Goal: Transaction & Acquisition: Obtain resource

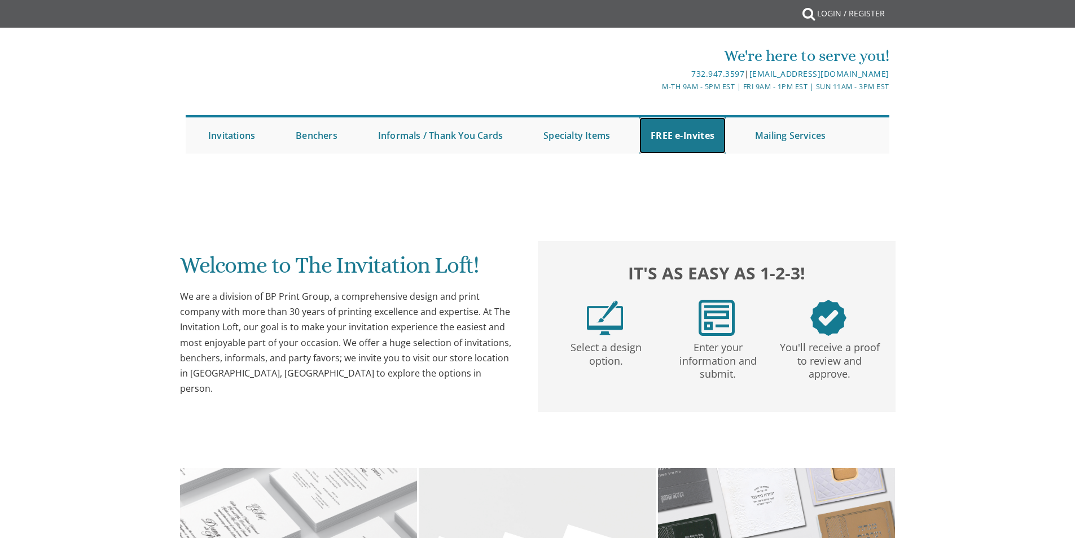
click at [669, 133] on link "FREE e-Invites" at bounding box center [683, 135] width 86 height 36
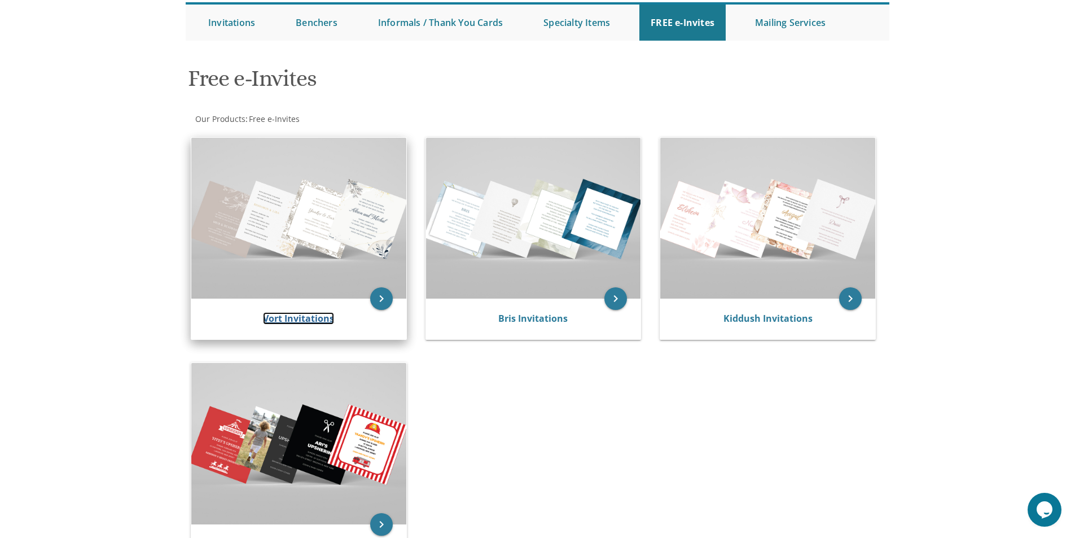
click at [288, 313] on link "Vort Invitations" at bounding box center [298, 318] width 71 height 12
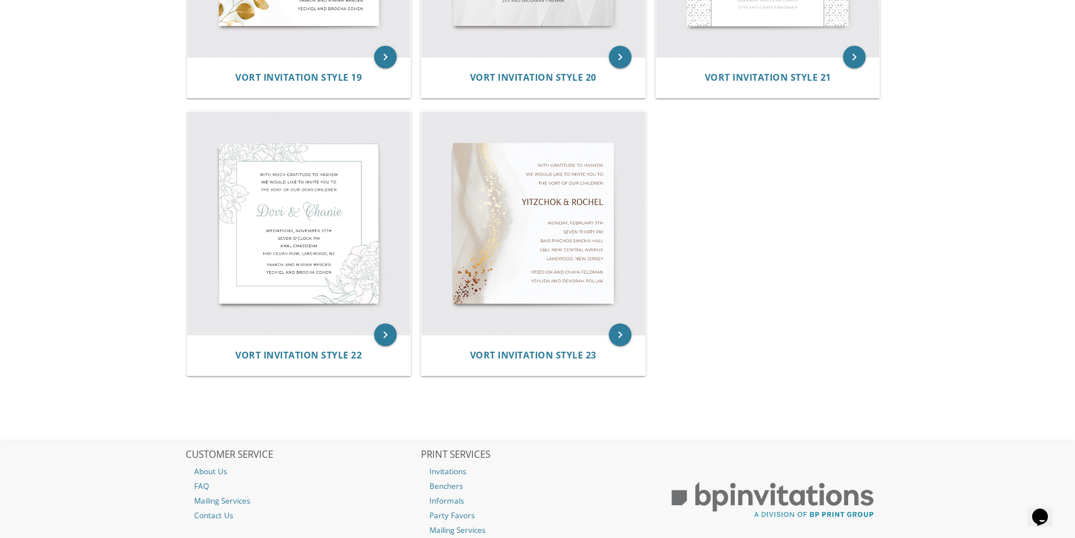
scroll to position [2089, 0]
click at [545, 200] on img at bounding box center [534, 224] width 224 height 224
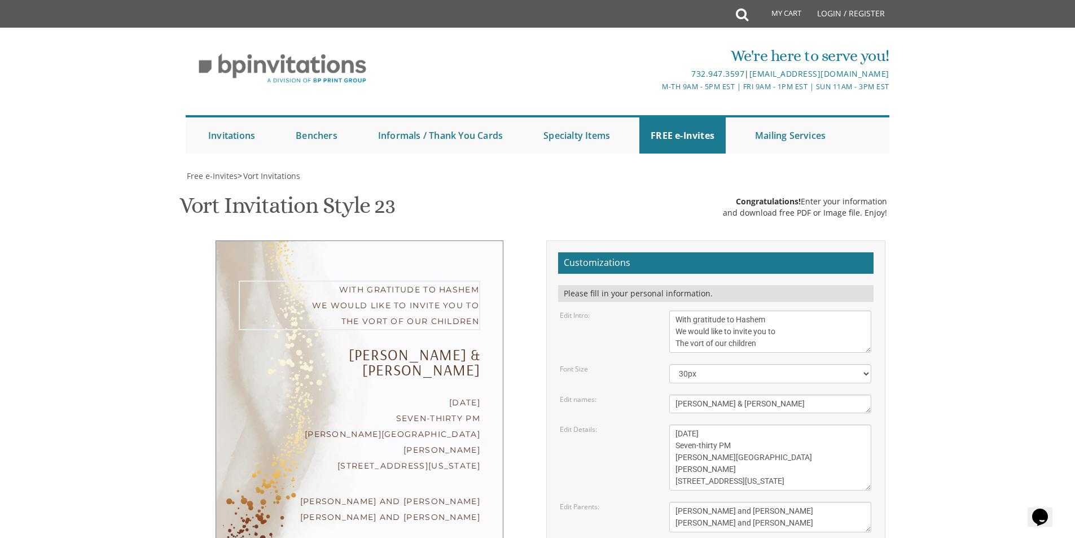
drag, startPoint x: 676, startPoint y: 319, endPoint x: 788, endPoint y: 323, distance: 112.4
click at [788, 323] on textarea "With gratitude to Hashem We would like to invite you to The vort of our children" at bounding box center [770, 331] width 202 height 42
drag, startPoint x: 712, startPoint y: 329, endPoint x: 599, endPoint y: 329, distance: 112.9
click at [599, 329] on div "Edit Intro: With gratitude to Hashem We would like to invite you to The vort of…" at bounding box center [715, 331] width 329 height 42
drag, startPoint x: 764, startPoint y: 345, endPoint x: 538, endPoint y: 348, distance: 225.8
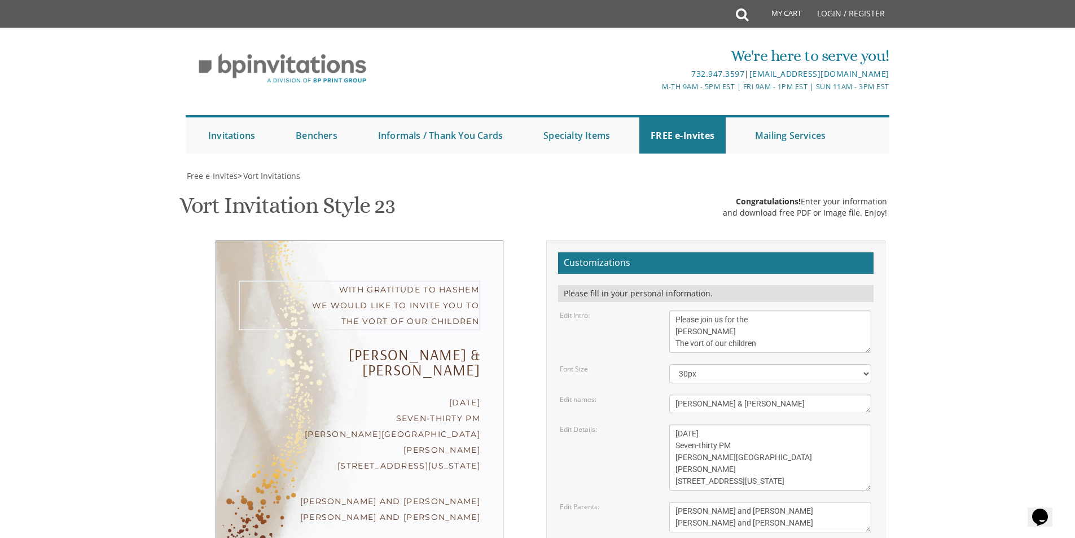
click at [539, 348] on div "Customizations Please fill in your personal information. Edit Intro: With grati…" at bounding box center [716, 445] width 356 height 411
type textarea "Please join us for the Sheva Brachos of"
drag, startPoint x: 696, startPoint y: 432, endPoint x: 624, endPoint y: 443, distance: 73.0
click at [624, 443] on div "Edit Details: Monday, February 7th Seven-thirty PM Bais Pinchos Simcha Hall 195…" at bounding box center [715, 457] width 329 height 66
click at [696, 433] on textarea "Monday, February 7th Seven-thirty PM Bais Pinchos Simcha Hall 1951 New Central …" at bounding box center [770, 457] width 202 height 66
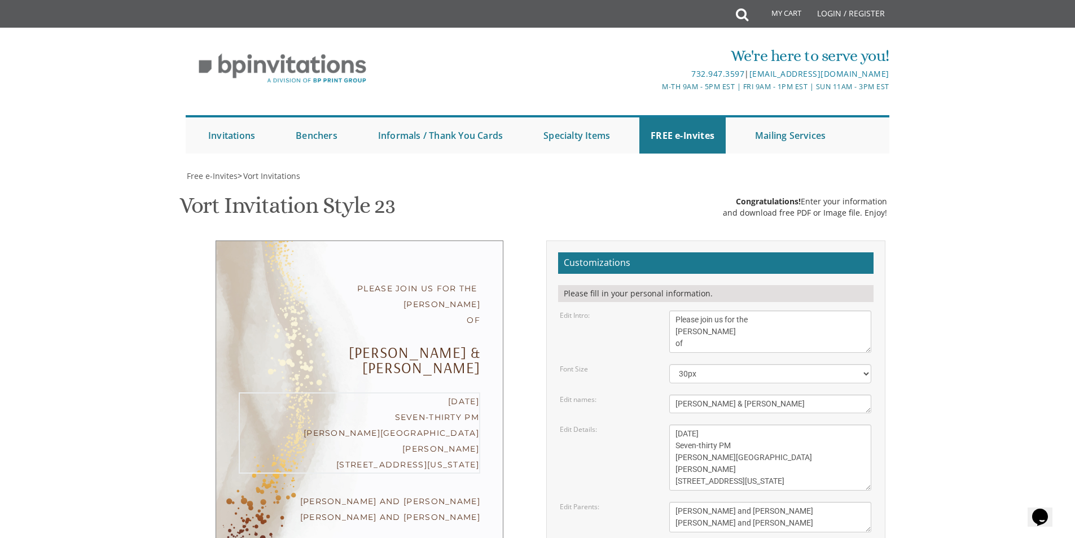
drag, startPoint x: 759, startPoint y: 434, endPoint x: 711, endPoint y: 432, distance: 48.0
click at [711, 432] on textarea "Monday, February 7th Seven-thirty PM Bais Pinchos Simcha Hall 1951 New Central …" at bounding box center [770, 457] width 202 height 66
drag, startPoint x: 719, startPoint y: 444, endPoint x: 647, endPoint y: 453, distance: 72.3
click at [647, 451] on div "Edit Details: Monday, February 7th Seven-thirty PM Bais Pinchos Simcha Hall 195…" at bounding box center [715, 457] width 329 height 66
drag, startPoint x: 765, startPoint y: 455, endPoint x: 623, endPoint y: 458, distance: 141.7
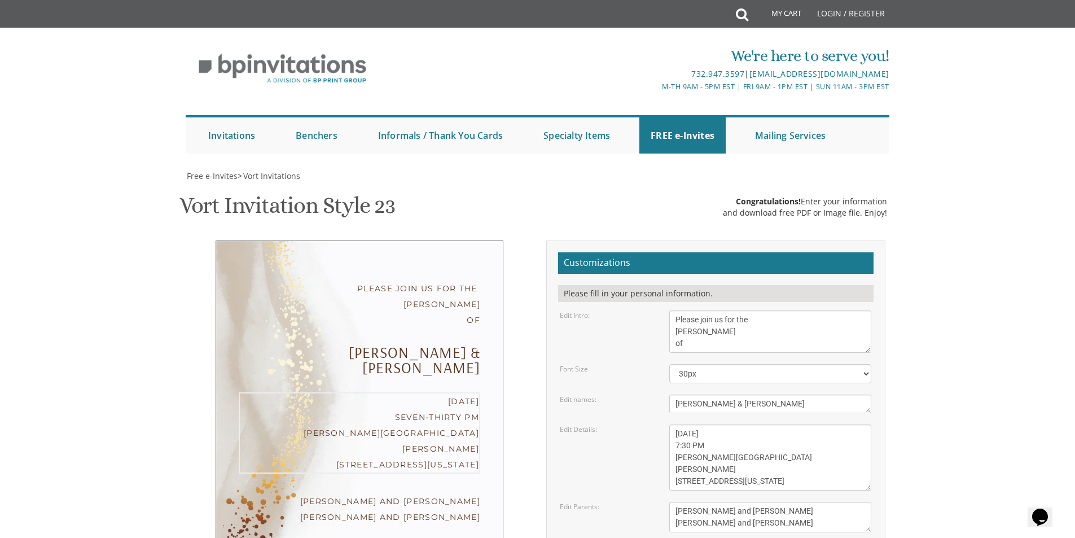
click at [627, 456] on div "Edit Details: Monday, February 7th Seven-thirty PM Bais Pinchos Simcha Hall 195…" at bounding box center [715, 457] width 329 height 66
click at [758, 462] on textarea "Monday, February 7th Seven-thirty PM Bais Pinchos Simcha Hall 1951 New Central …" at bounding box center [770, 457] width 202 height 66
click at [701, 444] on textarea "Monday, February 7th Seven-thirty PM Bais Pinchos Simcha Hall 1951 New Central …" at bounding box center [770, 457] width 202 height 66
drag, startPoint x: 702, startPoint y: 462, endPoint x: 736, endPoint y: 200, distance: 263.5
click at [736, 200] on span "Congratulations!" at bounding box center [768, 201] width 65 height 11
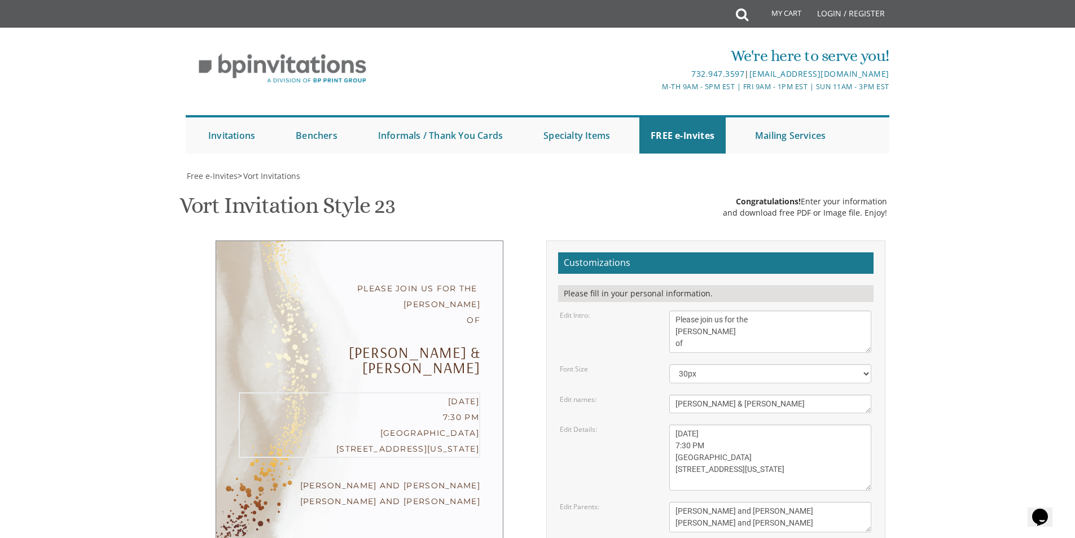
drag, startPoint x: 736, startPoint y: 471, endPoint x: 677, endPoint y: 469, distance: 59.3
click at [677, 469] on textarea "Monday, February 7th Seven-thirty PM Bais Pinchos Simcha Hall 1951 New Central …" at bounding box center [770, 457] width 202 height 66
type textarea "Thursday, September 4 7:30 PM Panini Café 503 River Avenue Lakewood, New Jersey"
drag, startPoint x: 782, startPoint y: 453, endPoint x: 634, endPoint y: 450, distance: 147.4
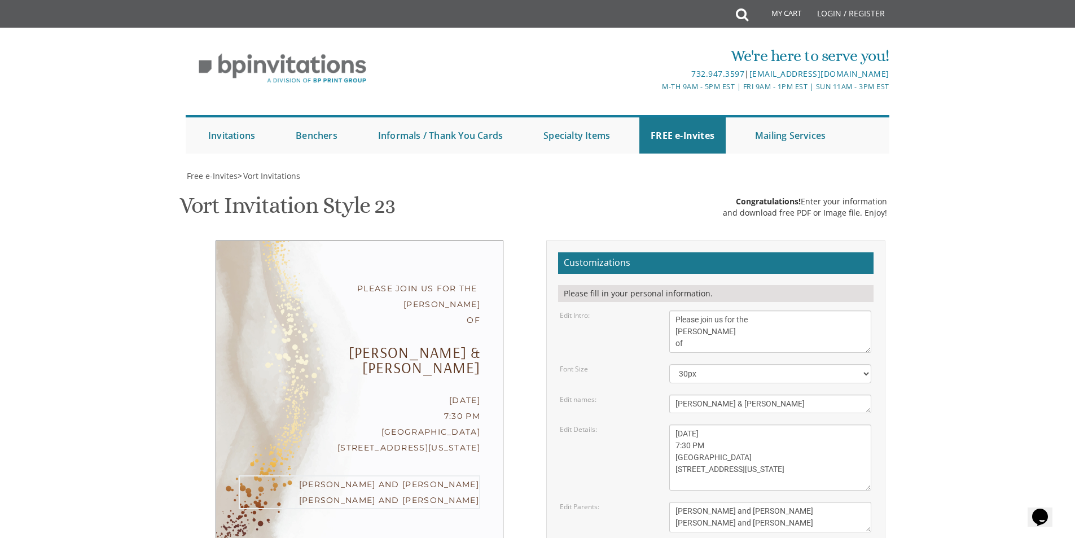
click at [640, 502] on div "Edit Parents: Yitzchok and Chaya Feldman Yehuda and Devorah Pollak" at bounding box center [715, 517] width 329 height 30
drag, startPoint x: 856, startPoint y: 453, endPoint x: 825, endPoint y: 453, distance: 31.0
click at [825, 502] on textarea "Yitzchok and Chaya Feldman Yehuda and Devorah Pollak" at bounding box center [770, 517] width 202 height 30
drag, startPoint x: 818, startPoint y: 454, endPoint x: 810, endPoint y: 452, distance: 8.2
click at [810, 502] on textarea "Yitzchok and Chaya Feldman Yehuda and Devorah Pollak" at bounding box center [770, 517] width 202 height 30
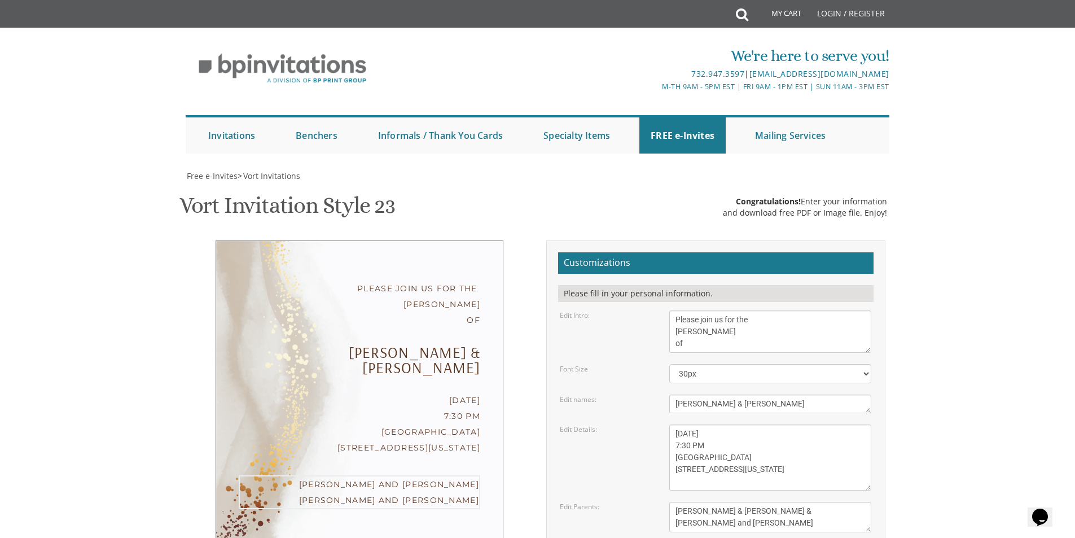
drag, startPoint x: 785, startPoint y: 453, endPoint x: 798, endPoint y: 444, distance: 15.8
click at [786, 502] on textarea "Yitzchok and Chaya Feldman Yehuda and Devorah Pollak" at bounding box center [770, 517] width 202 height 30
drag, startPoint x: 824, startPoint y: 452, endPoint x: 744, endPoint y: 451, distance: 79.6
click at [744, 502] on textarea "Yitzchok and Chaya Feldman Yehuda and Devorah Pollak" at bounding box center [770, 517] width 202 height 30
drag, startPoint x: 774, startPoint y: 465, endPoint x: 673, endPoint y: 470, distance: 101.2
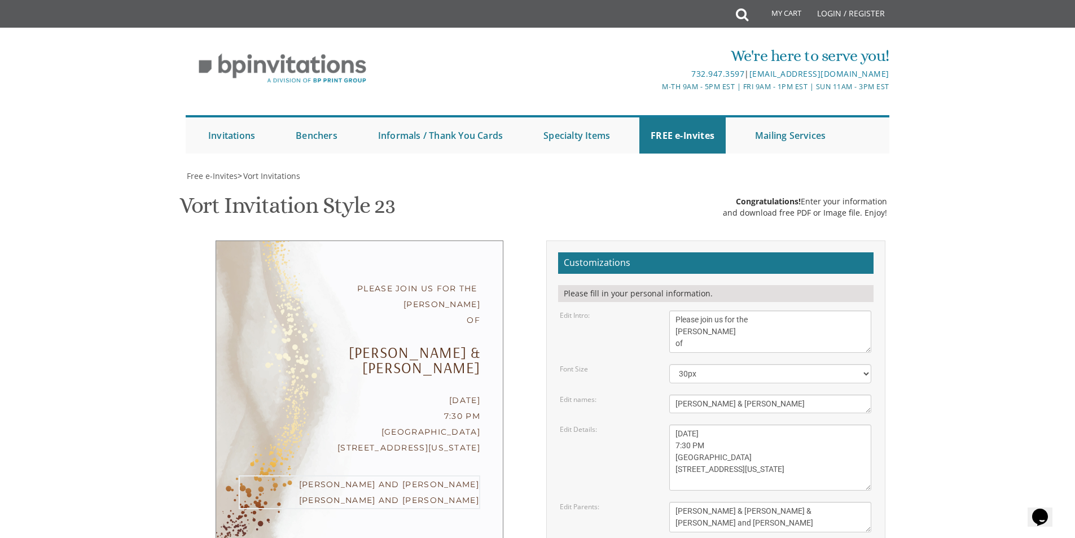
click at [673, 502] on textarea "Yitzchok and Chaya Feldman Yehuda and Devorah Pollak" at bounding box center [770, 517] width 202 height 30
paste textarea "ankie & Baila Delman"
paste textarea "Yankie & Baila Delman"
click at [725, 502] on textarea "Yitzchok and Chaya Feldman Yehuda and Devorah Pollak" at bounding box center [770, 517] width 202 height 30
drag, startPoint x: 697, startPoint y: 468, endPoint x: 614, endPoint y: 466, distance: 83.6
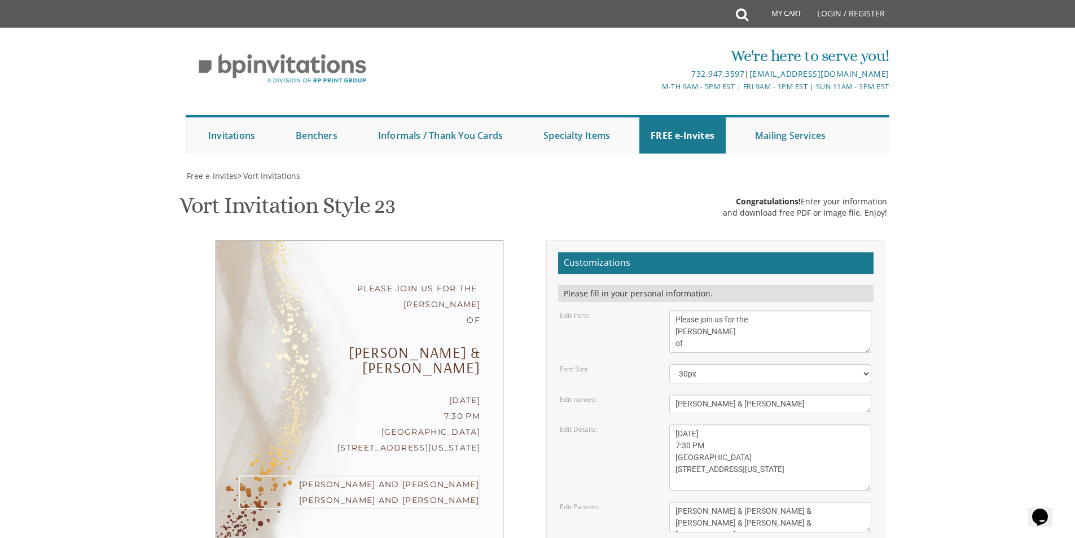
click at [625, 502] on div "Edit Parents: Yitzchok and Chaya Feldman Yehuda and Devorah Pollak" at bounding box center [715, 517] width 329 height 30
drag, startPoint x: 820, startPoint y: 467, endPoint x: 824, endPoint y: 436, distance: 31.4
click at [820, 502] on textarea "Yitzchok and Chaya Feldman Yehuda and Devorah Pollak" at bounding box center [770, 517] width 202 height 30
drag, startPoint x: 793, startPoint y: 465, endPoint x: 771, endPoint y: 465, distance: 21.5
click at [771, 502] on textarea "Yitzchok and Chaya Feldman Yehuda and Devorah Pollak" at bounding box center [770, 517] width 202 height 30
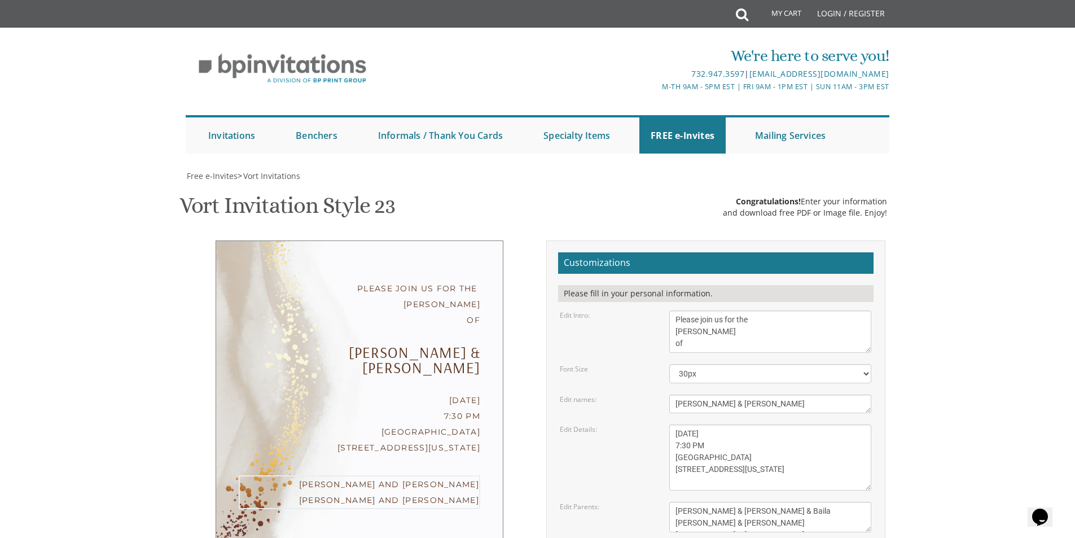
drag, startPoint x: 741, startPoint y: 453, endPoint x: 762, endPoint y: 432, distance: 29.5
click at [743, 502] on textarea "Yitzchok and Chaya Feldman Yehuda and Devorah Pollak" at bounding box center [770, 517] width 202 height 30
drag, startPoint x: 773, startPoint y: 469, endPoint x: 775, endPoint y: 460, distance: 9.3
click at [773, 502] on textarea "Yitzchok and Chaya Feldman Yehuda and Devorah Pollak" at bounding box center [770, 517] width 202 height 30
click at [755, 502] on textarea "Yitzchok and Chaya Feldman Yehuda and Devorah Pollak" at bounding box center [770, 517] width 202 height 30
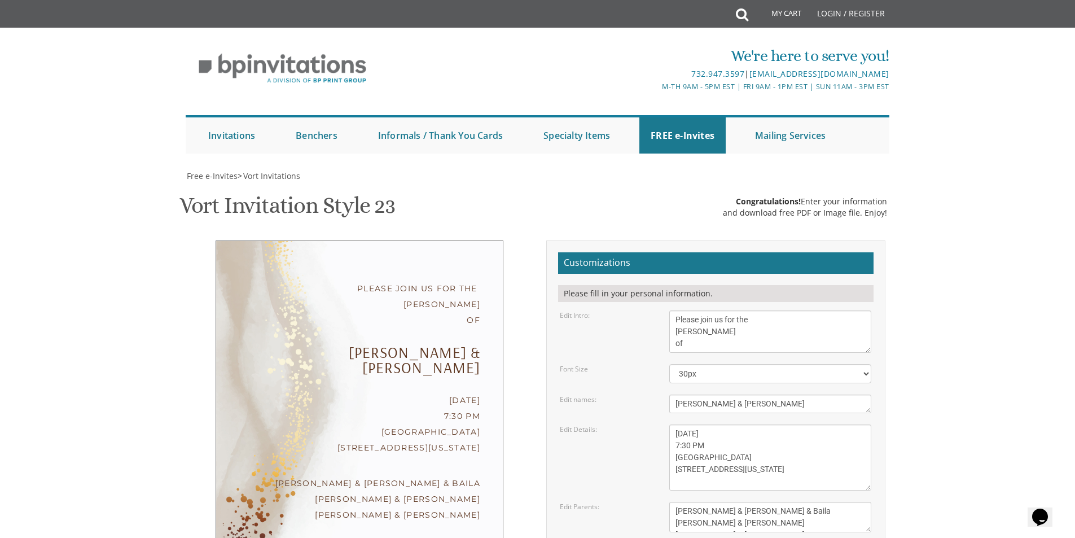
drag, startPoint x: 660, startPoint y: 522, endPoint x: 665, endPoint y: 510, distance: 12.4
click at [752, 502] on textarea "Yitzchok and Chaya Feldman Yehuda and Devorah Pollak" at bounding box center [770, 517] width 202 height 30
drag, startPoint x: 714, startPoint y: 455, endPoint x: 605, endPoint y: 462, distance: 109.2
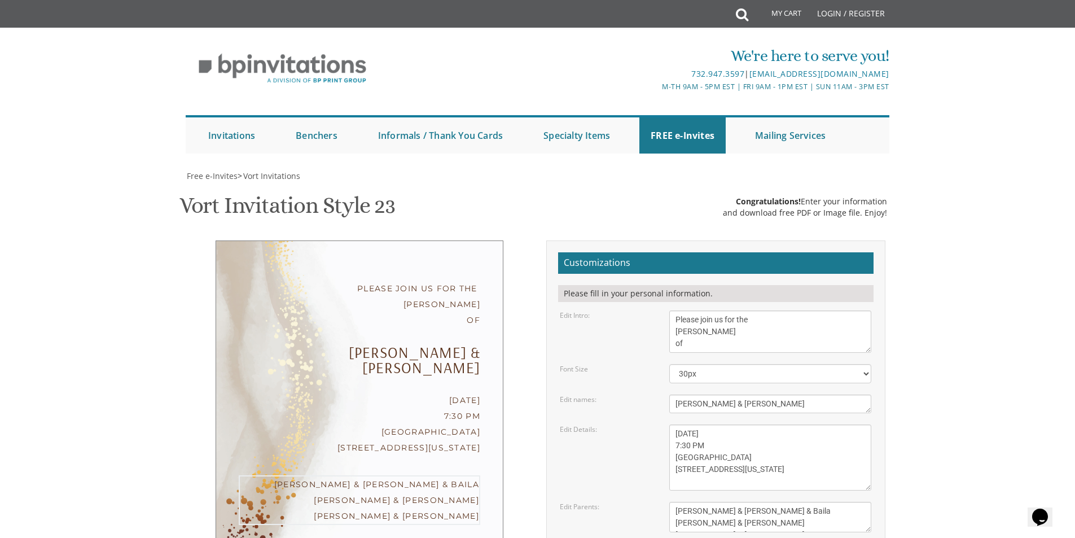
click at [635, 502] on div "Edit Parents: Yitzchok and Chaya Feldman Yehuda and Devorah Pollak" at bounding box center [715, 517] width 329 height 30
drag, startPoint x: 863, startPoint y: 466, endPoint x: 837, endPoint y: 466, distance: 26.0
click at [837, 502] on textarea "Yitzchok and Chaya Feldman Yehuda and Devorah Pollak" at bounding box center [770, 517] width 202 height 30
drag, startPoint x: 770, startPoint y: 466, endPoint x: 742, endPoint y: 464, distance: 27.8
click at [742, 502] on textarea "Yitzchok and Chaya Feldman Yehuda and Devorah Pollak" at bounding box center [770, 517] width 202 height 30
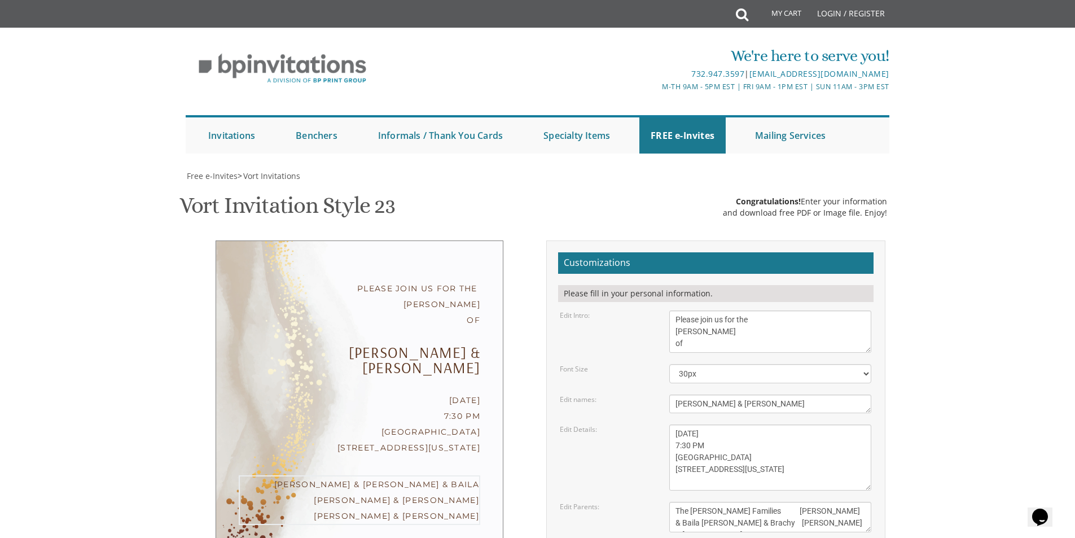
drag, startPoint x: 748, startPoint y: 467, endPoint x: 767, endPoint y: 455, distance: 22.4
click at [752, 502] on textarea "Yitzchok and Chaya Feldman Yehuda and Devorah Pollak" at bounding box center [770, 517] width 202 height 30
click at [749, 502] on textarea "Yitzchok and Chaya Feldman Yehuda and Devorah Pollak" at bounding box center [770, 517] width 202 height 30
click at [720, 424] on textarea "Monday, February 7th Seven-thirty PM Bais Pinchos Simcha Hall 1951 New Central …" at bounding box center [770, 457] width 202 height 66
drag, startPoint x: 771, startPoint y: 453, endPoint x: 848, endPoint y: 451, distance: 76.8
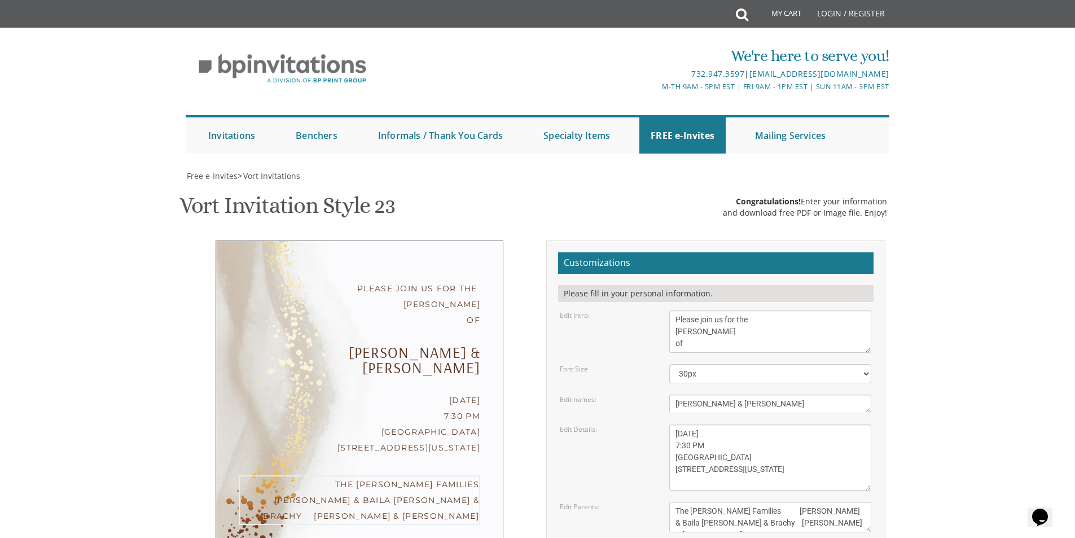
click at [848, 502] on textarea "Yitzchok and Chaya Feldman Yehuda and Devorah Pollak" at bounding box center [770, 517] width 202 height 30
drag, startPoint x: 676, startPoint y: 465, endPoint x: 680, endPoint y: 460, distance: 6.0
click at [678, 502] on textarea "Yitzchok and Chaya Feldman Yehuda and Devorah Pollak" at bounding box center [770, 517] width 202 height 30
paste textarea "Yankie & Baila Delman"
drag, startPoint x: 757, startPoint y: 459, endPoint x: 681, endPoint y: 454, distance: 75.8
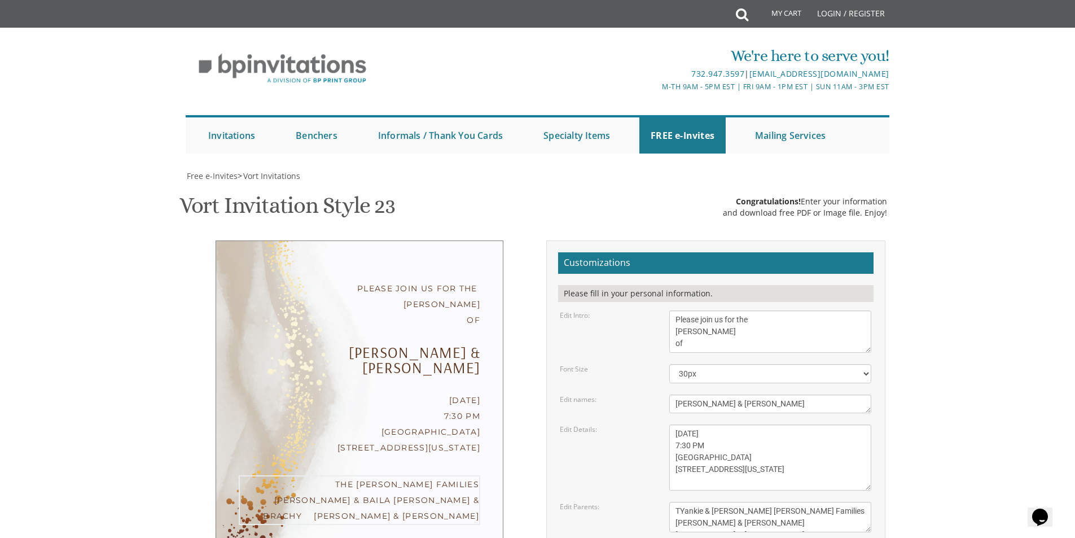
click at [681, 502] on textarea "Yitzchok and Chaya Feldman Yehuda and Devorah Pollak" at bounding box center [770, 517] width 202 height 30
click at [747, 502] on textarea "Yitzchok and Chaya Feldman Yehuda and Devorah Pollak" at bounding box center [770, 517] width 202 height 30
paste textarea "Yankie & Baila Delman"
drag, startPoint x: 767, startPoint y: 469, endPoint x: 741, endPoint y: 467, distance: 25.4
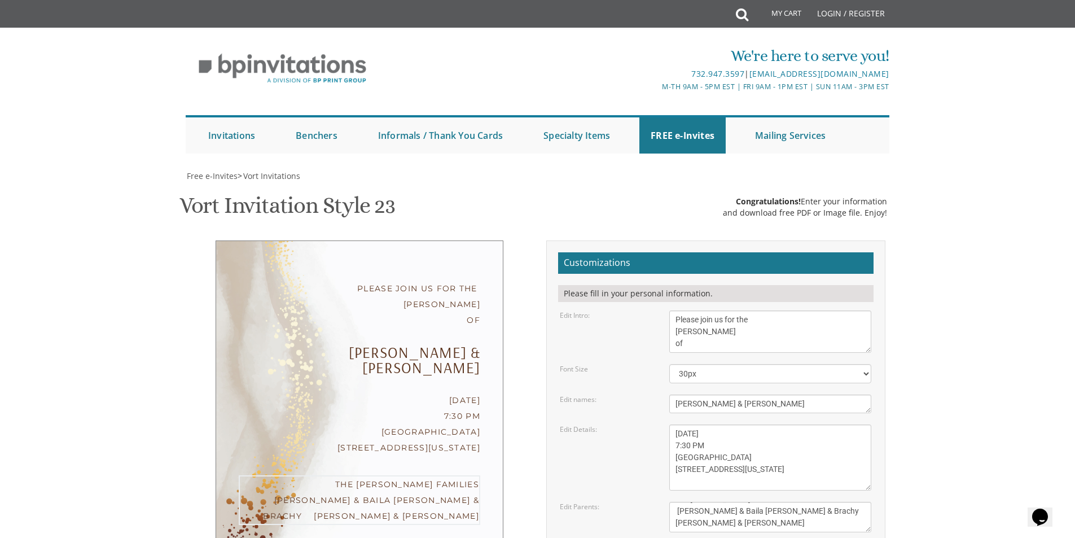
click at [741, 502] on textarea "Yitzchok and Chaya Feldman Yehuda and Devorah Pollak" at bounding box center [770, 517] width 202 height 30
drag, startPoint x: 754, startPoint y: 457, endPoint x: 741, endPoint y: 455, distance: 12.6
click at [741, 502] on textarea "Yitzchok and Chaya Feldman Yehuda and Devorah Pollak" at bounding box center [770, 517] width 202 height 30
click at [768, 502] on textarea "Yitzchok and Chaya Feldman Yehuda and Devorah Pollak" at bounding box center [770, 517] width 202 height 30
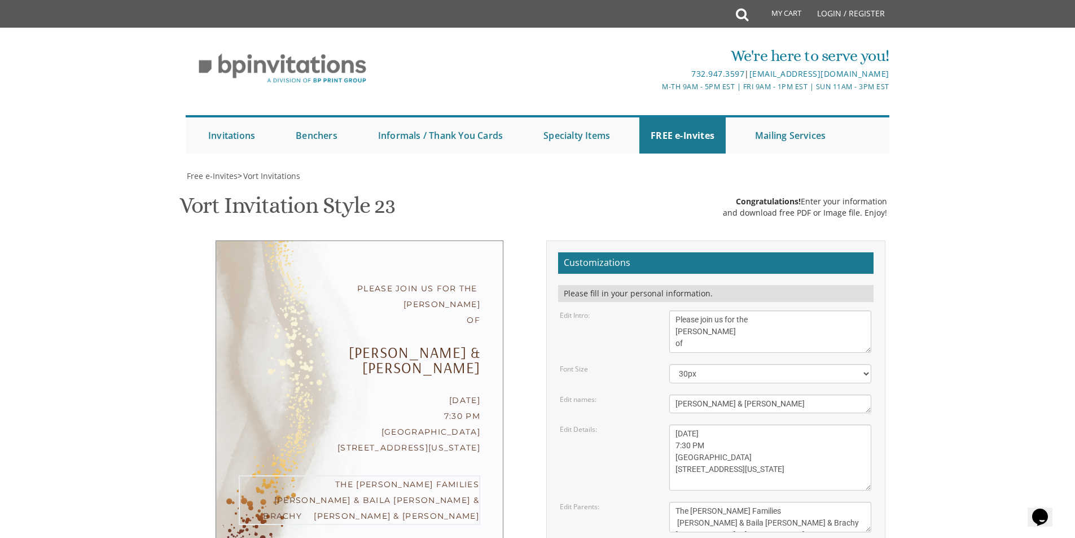
drag, startPoint x: 761, startPoint y: 463, endPoint x: 729, endPoint y: 462, distance: 31.6
click at [729, 502] on textarea "Yitzchok and Chaya Feldman Yehuda and Devorah Pollak" at bounding box center [770, 517] width 202 height 30
click at [676, 502] on textarea "Yitzchok and Chaya Feldman Yehuda and Devorah Pollak" at bounding box center [770, 517] width 202 height 30
click at [716, 502] on textarea "Yitzchok and Chaya Feldman Yehuda and Devorah Pollak" at bounding box center [770, 517] width 202 height 30
click at [713, 502] on textarea "Yitzchok and Chaya Feldman Yehuda and Devorah Pollak" at bounding box center [770, 517] width 202 height 30
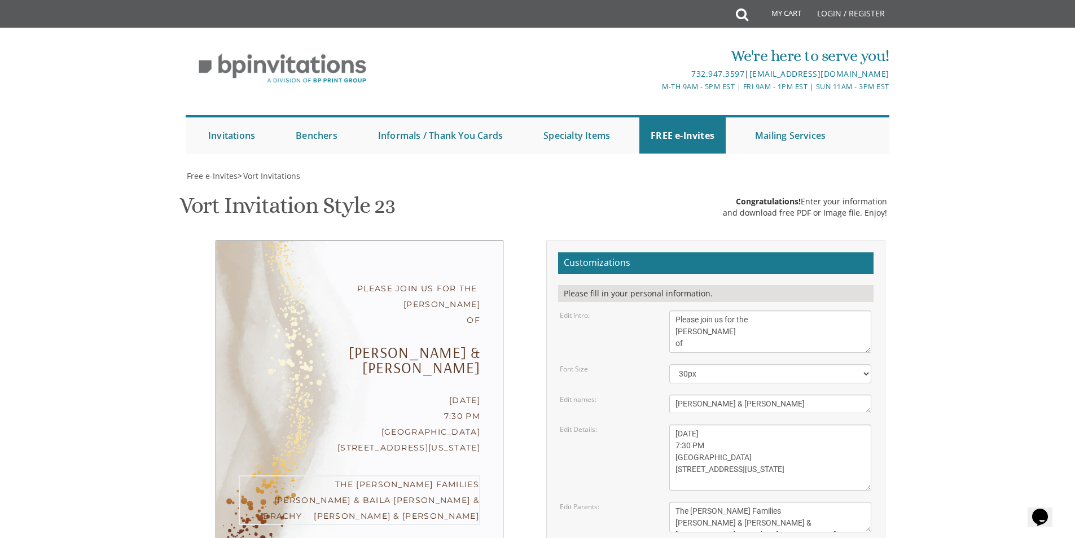
scroll to position [12, 0]
click at [759, 424] on textarea "Monday, February 7th Seven-thirty PM Bais Pinchos Simcha Hall 1951 New Central …" at bounding box center [770, 457] width 202 height 66
click at [330, 475] on div "The Delman Families Eli & Blimi Yankie & Baila Nochum & Brachy Munish & Sarala" at bounding box center [360, 507] width 242 height 65
drag, startPoint x: 746, startPoint y: 467, endPoint x: 766, endPoint y: 448, distance: 27.9
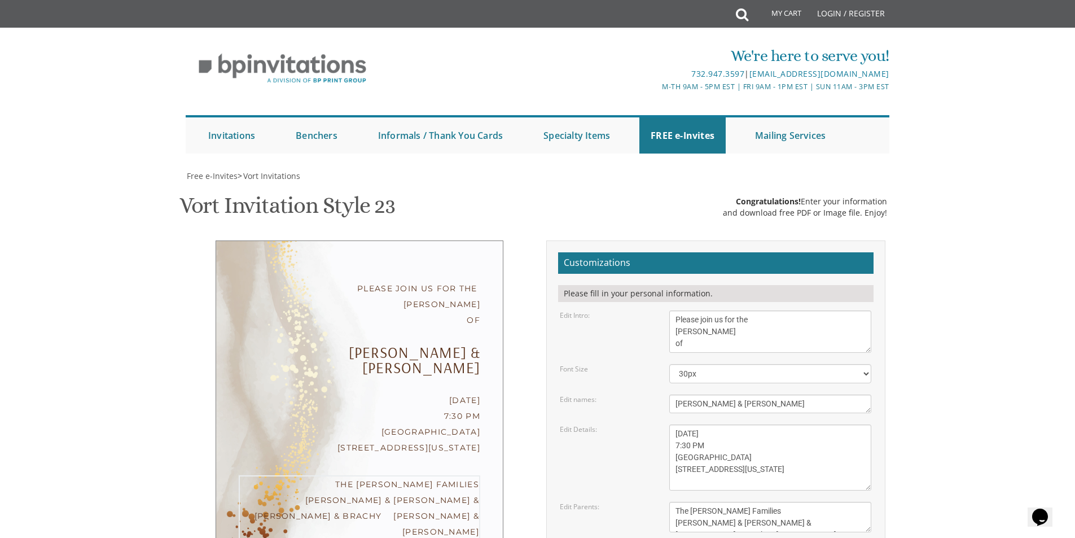
click at [748, 502] on textarea "Yitzchok and Chaya Feldman Yehuda and Devorah Pollak" at bounding box center [770, 517] width 202 height 30
click at [781, 424] on textarea "Monday, February 7th Seven-thirty PM Bais Pinchos Simcha Hall 1951 New Central …" at bounding box center [770, 457] width 202 height 66
drag, startPoint x: 726, startPoint y: 473, endPoint x: 736, endPoint y: 452, distance: 23.5
click at [728, 502] on textarea "Yitzchok and Chaya Feldman Yehuda and Devorah Pollak" at bounding box center [770, 517] width 202 height 30
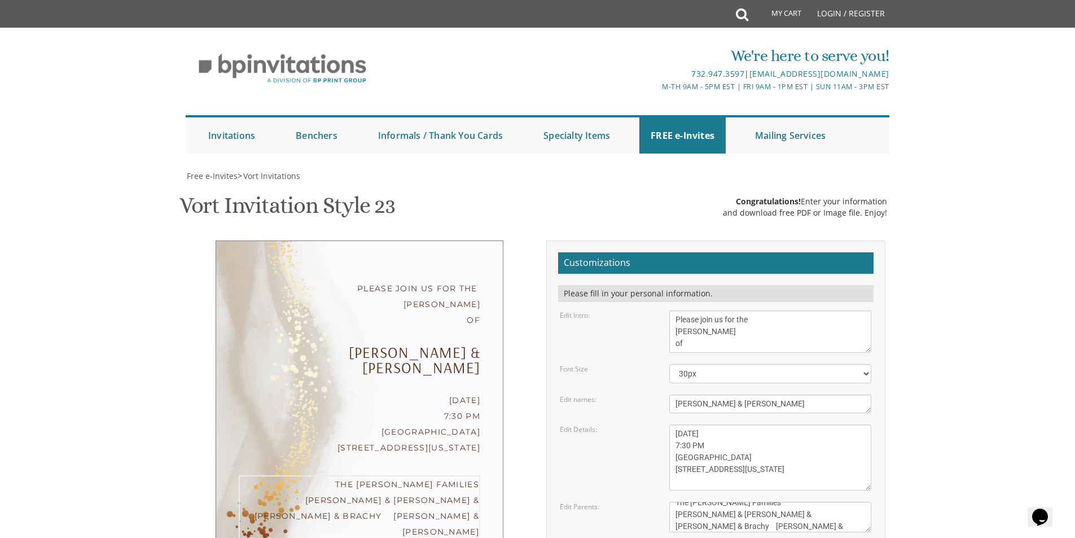
drag, startPoint x: 848, startPoint y: 457, endPoint x: 790, endPoint y: 458, distance: 58.7
click at [790, 502] on textarea "Yitzchok and Chaya Feldman Yehuda and Devorah Pollak" at bounding box center [770, 517] width 202 height 30
drag, startPoint x: 847, startPoint y: 455, endPoint x: 786, endPoint y: 457, distance: 61.0
click at [786, 502] on textarea "Yitzchok and Chaya Feldman Yehuda and Devorah Pollak" at bounding box center [770, 517] width 202 height 30
click at [728, 502] on textarea "Yitzchok and Chaya Feldman Yehuda and Devorah Pollak" at bounding box center [770, 517] width 202 height 30
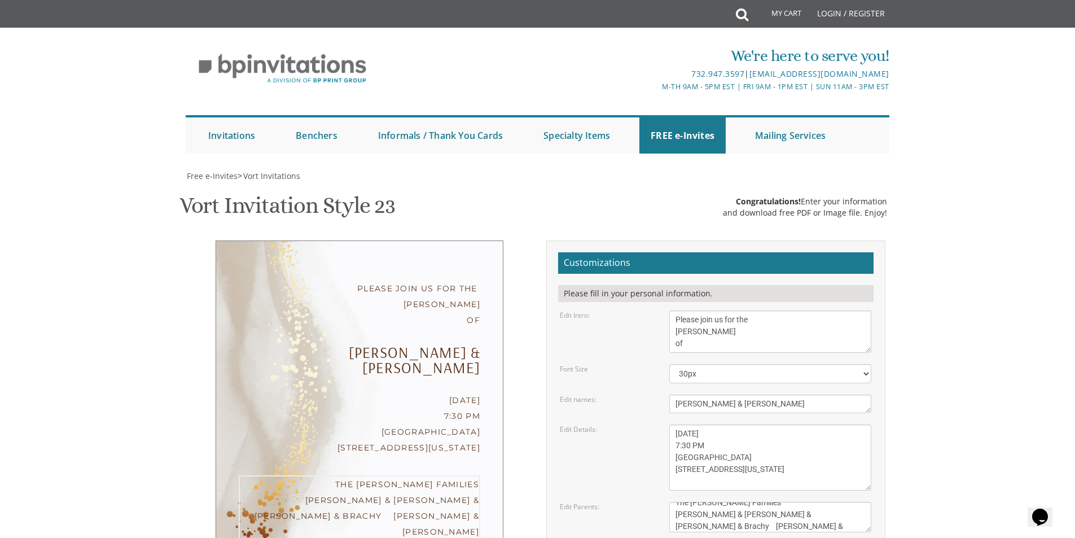
click at [738, 502] on textarea "Yitzchok and Chaya Feldman Yehuda and Devorah Pollak" at bounding box center [770, 517] width 202 height 30
click at [764, 424] on textarea "Monday, February 7th Seven-thirty PM Bais Pinchos Simcha Hall 1951 New Central …" at bounding box center [770, 457] width 202 height 66
drag, startPoint x: 754, startPoint y: 452, endPoint x: 766, endPoint y: 446, distance: 13.4
click at [755, 502] on textarea "Yitzchok and Chaya Feldman Yehuda and Devorah Pollak" at bounding box center [770, 517] width 202 height 30
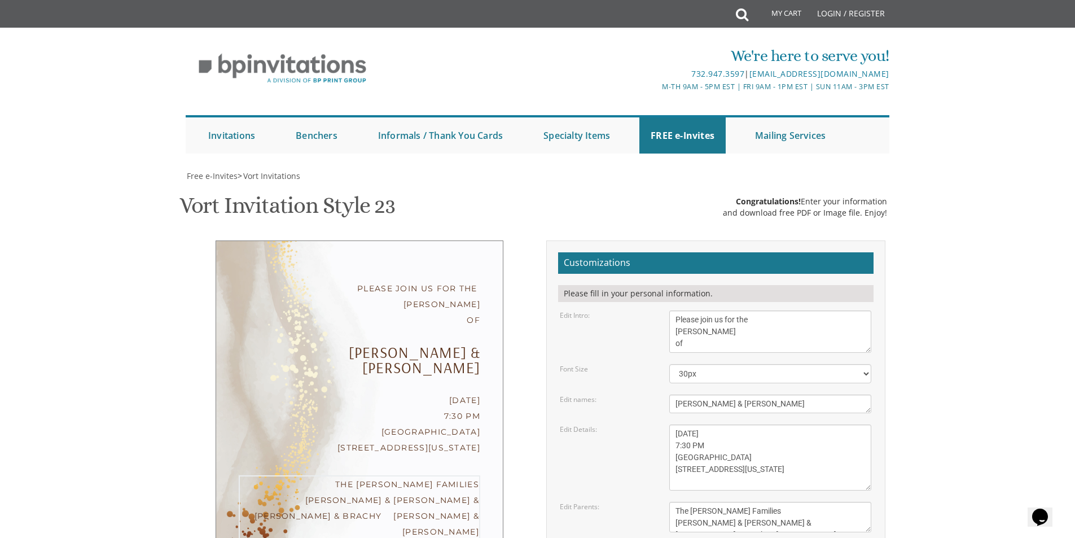
click at [761, 424] on textarea "Monday, February 7th Seven-thirty PM Bais Pinchos Simcha Hall 1951 New Central …" at bounding box center [770, 457] width 202 height 66
click at [756, 424] on textarea "Monday, February 7th Seven-thirty PM Bais Pinchos Simcha Hall 1951 New Central …" at bounding box center [770, 457] width 202 height 66
click at [758, 502] on textarea "Yitzchok and Chaya Feldman Yehuda and Devorah Pollak" at bounding box center [770, 517] width 202 height 30
click at [758, 424] on textarea "Monday, February 7th Seven-thirty PM Bais Pinchos Simcha Hall 1951 New Central …" at bounding box center [770, 457] width 202 height 66
click at [752, 502] on textarea "Yitzchok and Chaya Feldman Yehuda and Devorah Pollak" at bounding box center [770, 517] width 202 height 30
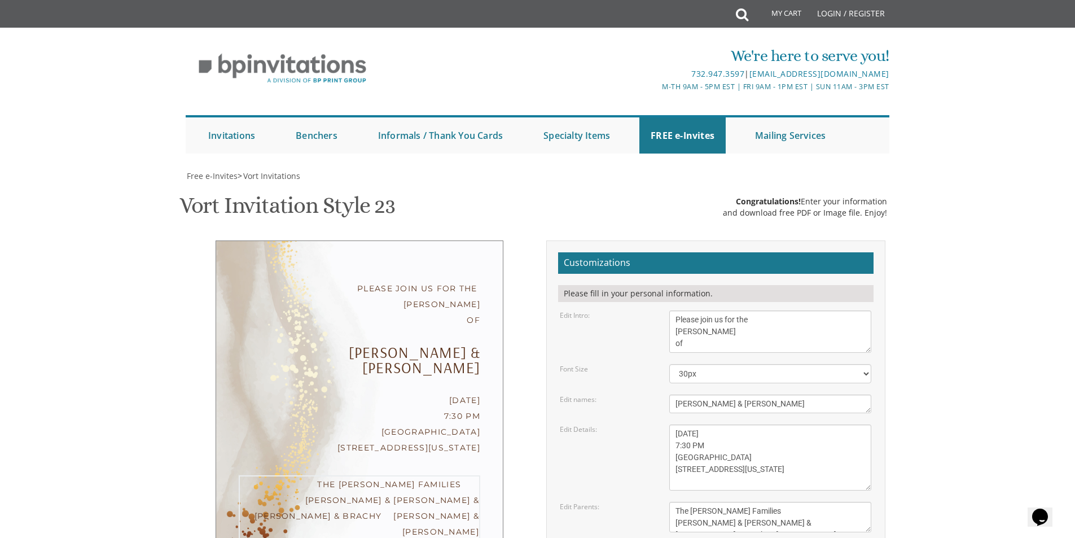
click at [763, 424] on textarea "Monday, February 7th Seven-thirty PM Bais Pinchos Simcha Hall 1951 New Central …" at bounding box center [770, 457] width 202 height 66
click at [755, 502] on textarea "Yitzchok and Chaya Feldman Yehuda and Devorah Pollak" at bounding box center [770, 517] width 202 height 30
click at [761, 424] on textarea "Monday, February 7th Seven-thirty PM Bais Pinchos Simcha Hall 1951 New Central …" at bounding box center [770, 457] width 202 height 66
click at [824, 502] on textarea "Yitzchok and Chaya Feldman Yehuda and Devorah Pollak" at bounding box center [770, 517] width 202 height 30
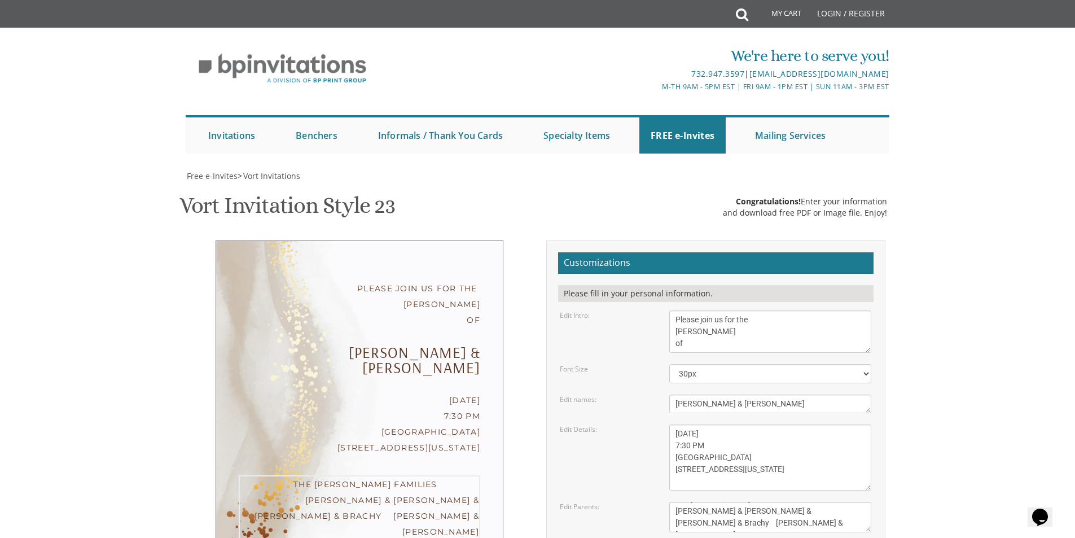
drag, startPoint x: 825, startPoint y: 465, endPoint x: 831, endPoint y: 463, distance: 7.0
click at [829, 502] on textarea "Yitzchok and Chaya Feldman Yehuda and Devorah Pollak" at bounding box center [770, 517] width 202 height 30
click at [738, 502] on textarea "Yitzchok and Chaya Feldman Yehuda and Devorah Pollak" at bounding box center [770, 517] width 202 height 30
click at [745, 424] on textarea "Monday, February 7th Seven-thirty PM Bais Pinchos Simcha Hall 1951 New Central …" at bounding box center [770, 457] width 202 height 66
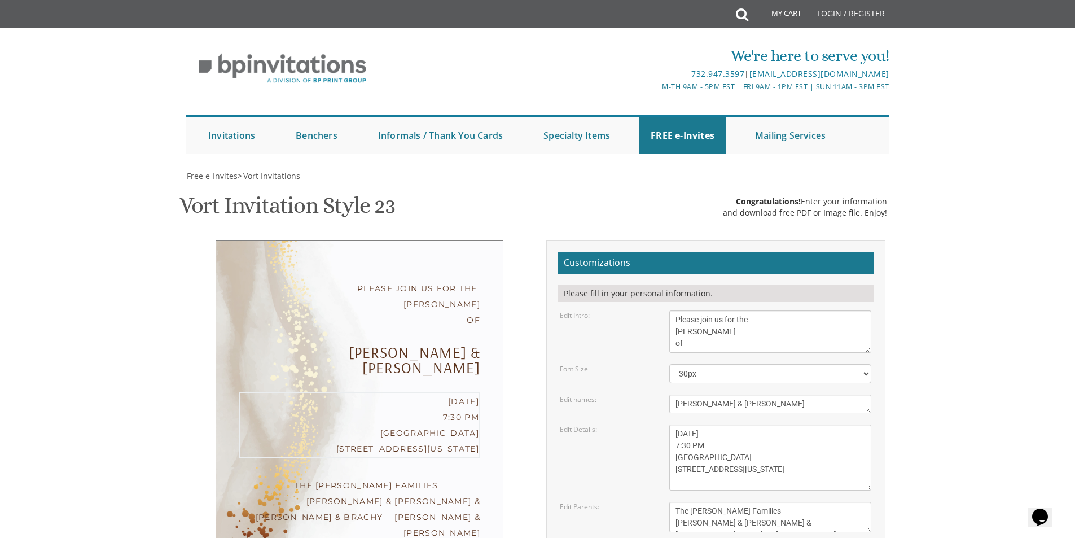
click at [764, 502] on textarea "Yitzchok and Chaya Feldman Yehuda and Devorah Pollak" at bounding box center [770, 517] width 202 height 30
click at [796, 424] on textarea "Monday, February 7th Seven-thirty PM Bais Pinchos Simcha Hall 1951 New Central …" at bounding box center [770, 457] width 202 height 66
drag, startPoint x: 684, startPoint y: 289, endPoint x: 720, endPoint y: 288, distance: 36.1
click at [686, 310] on textarea "With gratitude to Hashem We would like to invite you to The vort of our children" at bounding box center [770, 331] width 202 height 42
click at [734, 310] on textarea "With gratitude to Hashem We would like to invite you to The vort of our children" at bounding box center [770, 331] width 202 height 42
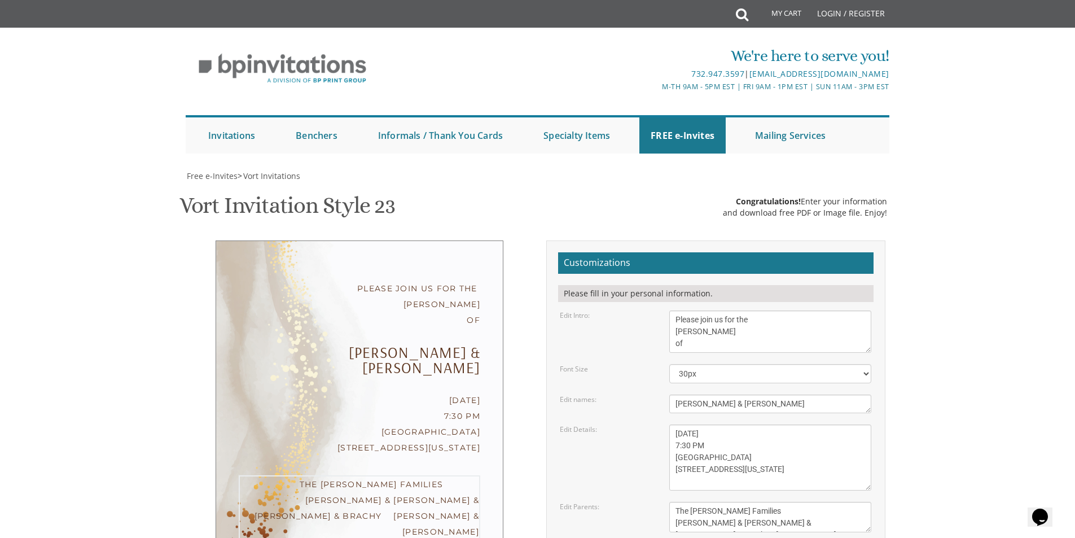
click at [769, 502] on textarea "Yitzchok and Chaya Feldman Yehuda and Devorah Pollak" at bounding box center [770, 517] width 202 height 30
click at [754, 424] on textarea "Monday, February 7th Seven-thirty PM Bais Pinchos Simcha Hall 1951 New Central …" at bounding box center [770, 457] width 202 height 66
drag, startPoint x: 777, startPoint y: 456, endPoint x: 787, endPoint y: 444, distance: 15.7
click at [777, 502] on textarea "Yitzchok and Chaya Feldman Yehuda and Devorah Pollak" at bounding box center [770, 517] width 202 height 30
type textarea "The Delman Families Eli & Blimi Yankie & Baila Nochum & Brachy Munish & Sarala"
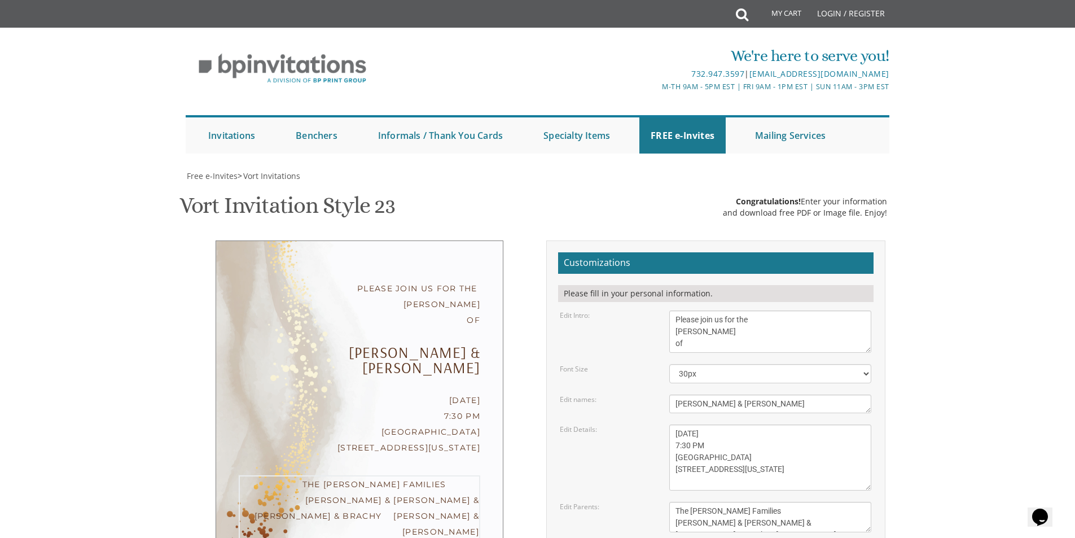
click at [736, 424] on textarea "Monday, February 7th Seven-thirty PM Bais Pinchos Simcha Hall 1951 New Central …" at bounding box center [770, 457] width 202 height 66
drag, startPoint x: 760, startPoint y: 349, endPoint x: 728, endPoint y: 351, distance: 32.3
click at [728, 395] on textarea "Yitzchok & Rochel" at bounding box center [770, 404] width 202 height 19
click at [743, 395] on textarea "Yitzchok & Rochel" at bounding box center [770, 404] width 202 height 19
drag, startPoint x: 744, startPoint y: 350, endPoint x: 716, endPoint y: 351, distance: 27.7
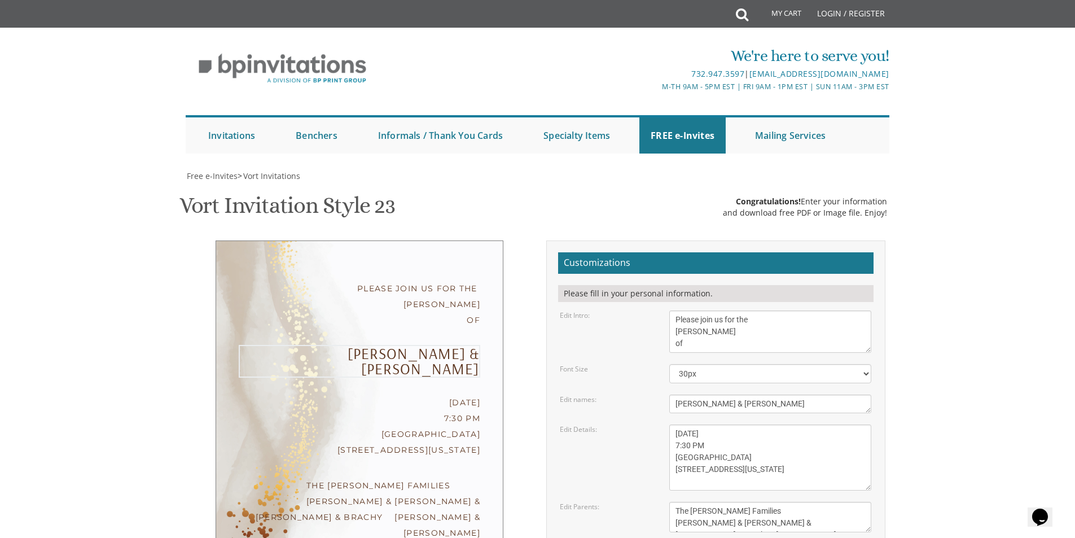
click at [716, 395] on textarea "Yitzchok & Rochel" at bounding box center [770, 404] width 202 height 19
drag, startPoint x: 704, startPoint y: 348, endPoint x: 585, endPoint y: 345, distance: 119.1
click at [623, 395] on div "Edit names: Yitzchok & Rochel" at bounding box center [715, 404] width 329 height 19
type textarea "Shmuly & Malky"
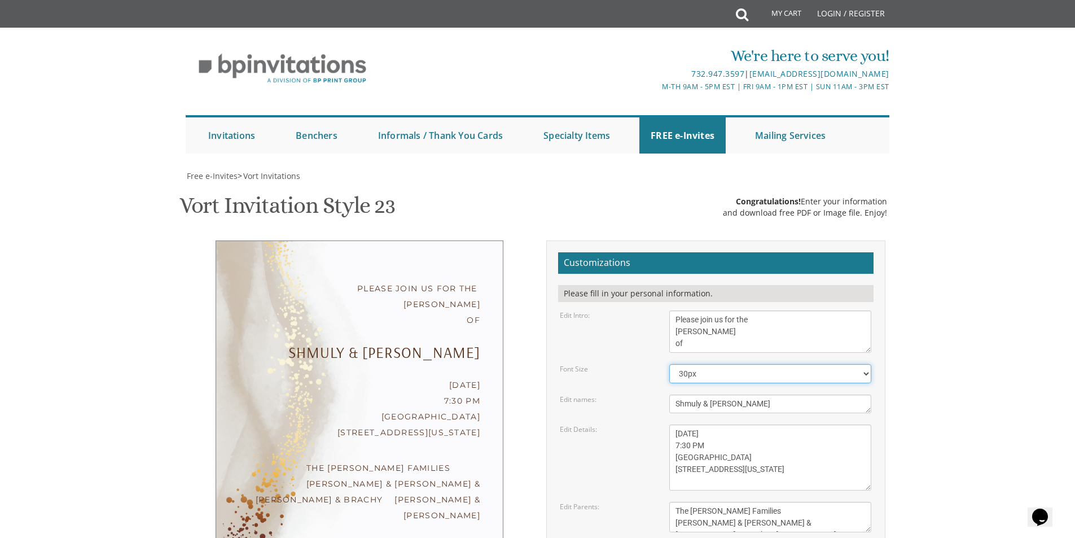
click at [777, 364] on select "20px 30px 40px 50px" at bounding box center [770, 373] width 202 height 19
click at [798, 310] on textarea "With gratitude to Hashem We would like to invite you to The vort of our children" at bounding box center [770, 331] width 202 height 42
click at [729, 310] on textarea "With gratitude to Hashem We would like to invite you to The vort of our children" at bounding box center [770, 331] width 202 height 42
click at [773, 310] on textarea "With gratitude to Hashem We would like to invite you to The vort of our children" at bounding box center [770, 331] width 202 height 42
click at [706, 310] on textarea "With gratitude to Hashem We would like to invite you to The vort of our children" at bounding box center [770, 331] width 202 height 42
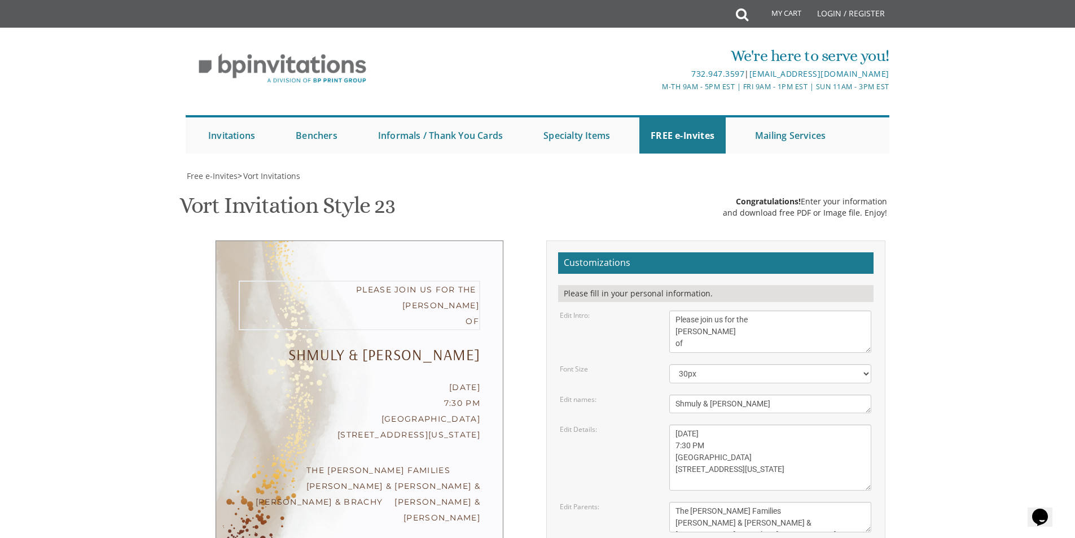
drag, startPoint x: 754, startPoint y: 260, endPoint x: 770, endPoint y: 260, distance: 16.9
click at [770, 310] on textarea "With gratitude to Hashem We would like to invite you to The vort of our children" at bounding box center [770, 331] width 202 height 42
type textarea "Please join us for the Sheva Brachos of"
click at [698, 395] on textarea "Yitzchok & Rochel" at bounding box center [770, 404] width 202 height 19
type textarea "Yossi & Malky"
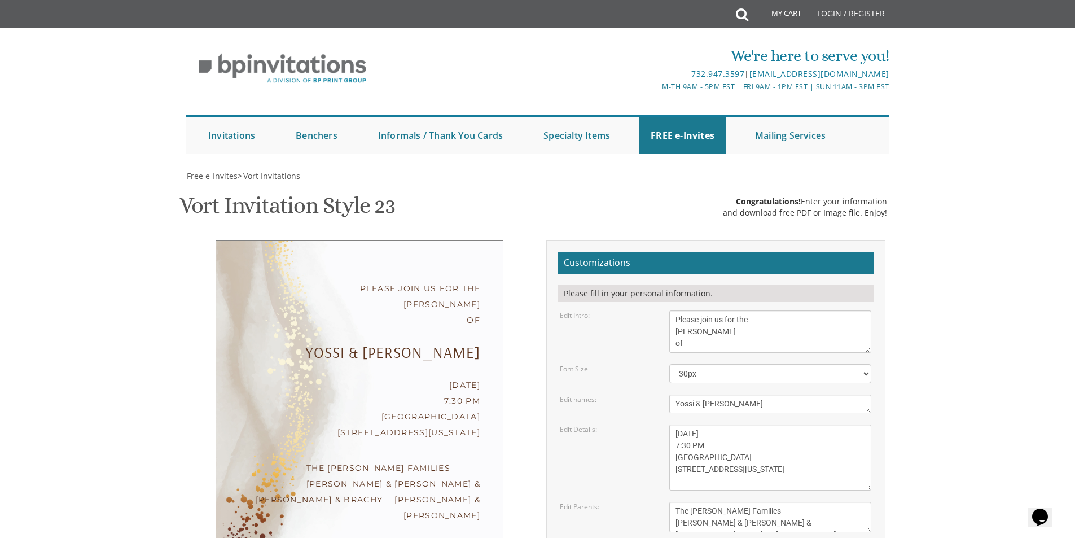
drag, startPoint x: 726, startPoint y: 304, endPoint x: 727, endPoint y: 310, distance: 5.8
click at [726, 305] on form "Customizations Please fill in your personal information. Edit Intro: With grati…" at bounding box center [716, 442] width 316 height 380
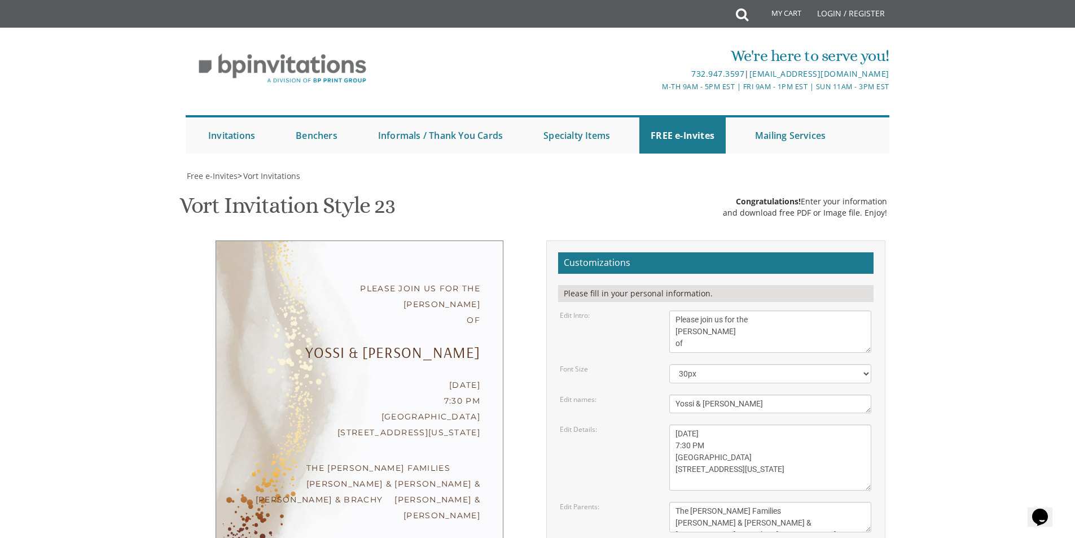
type input "ystern70@gmail.com"
